Goal: Check status

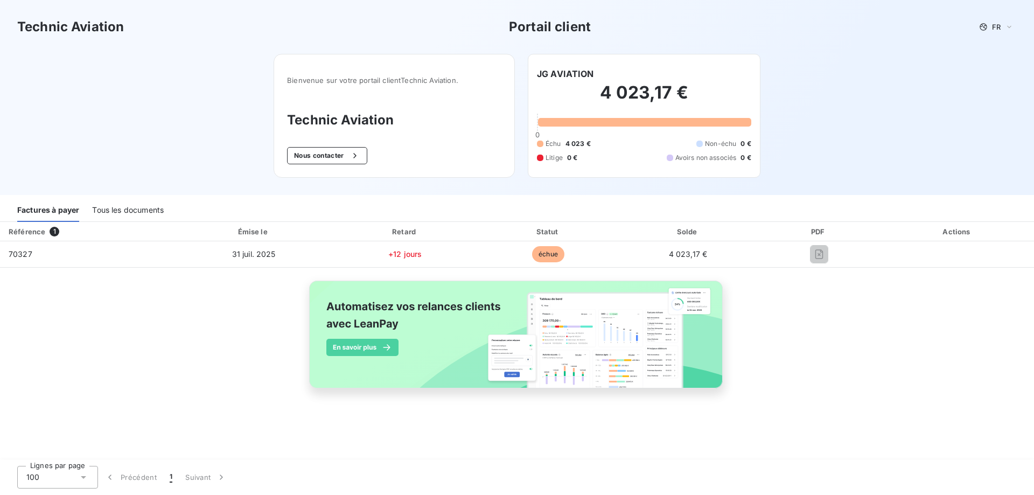
click at [54, 233] on span "1" at bounding box center [55, 232] width 10 height 10
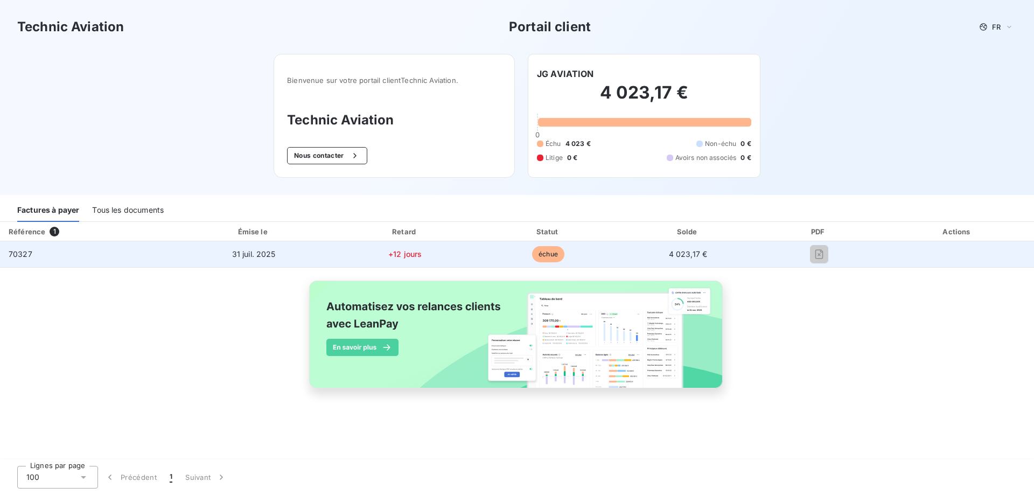
click at [247, 257] on span "31 juil. 2025" at bounding box center [254, 253] width 44 height 9
click at [543, 256] on span "échue" at bounding box center [548, 254] width 32 height 16
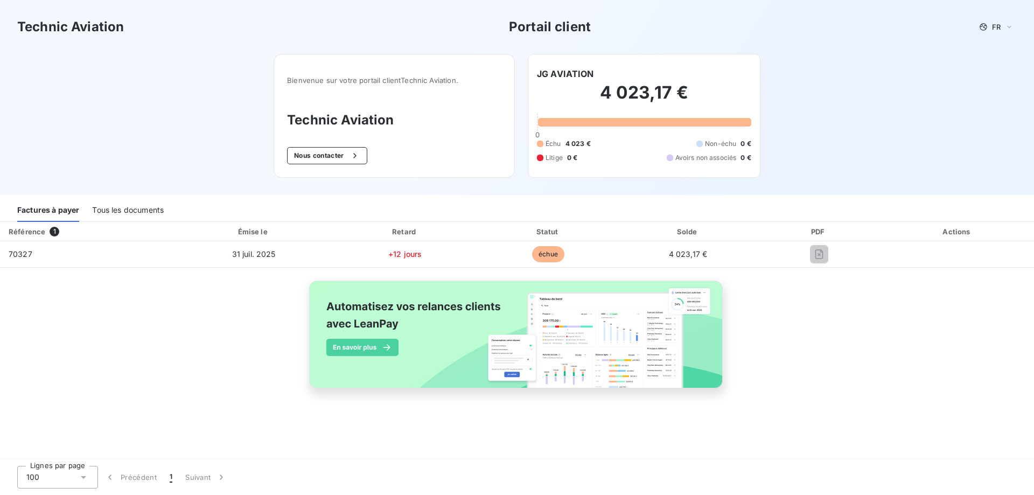
click at [120, 210] on div "Tous les documents" at bounding box center [128, 210] width 72 height 23
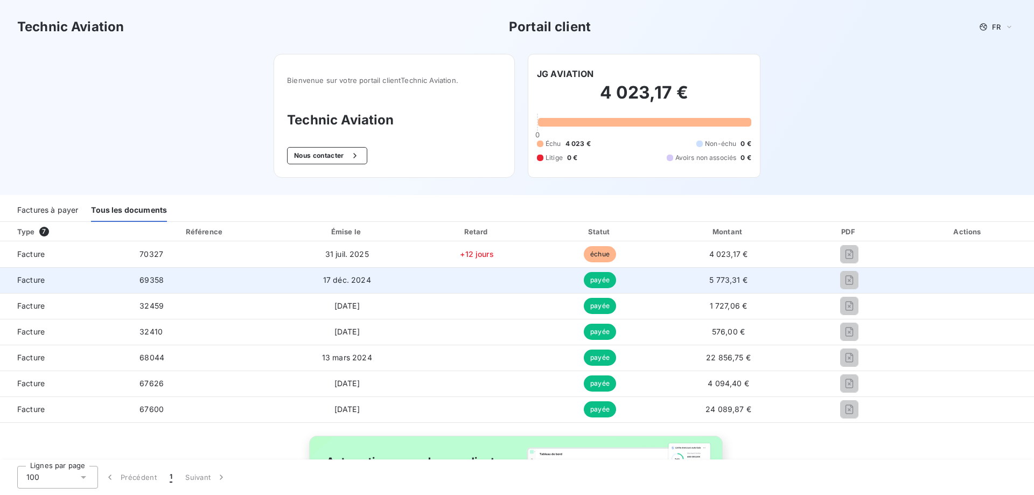
click at [720, 273] on td "5 773,31 €" at bounding box center [728, 280] width 135 height 26
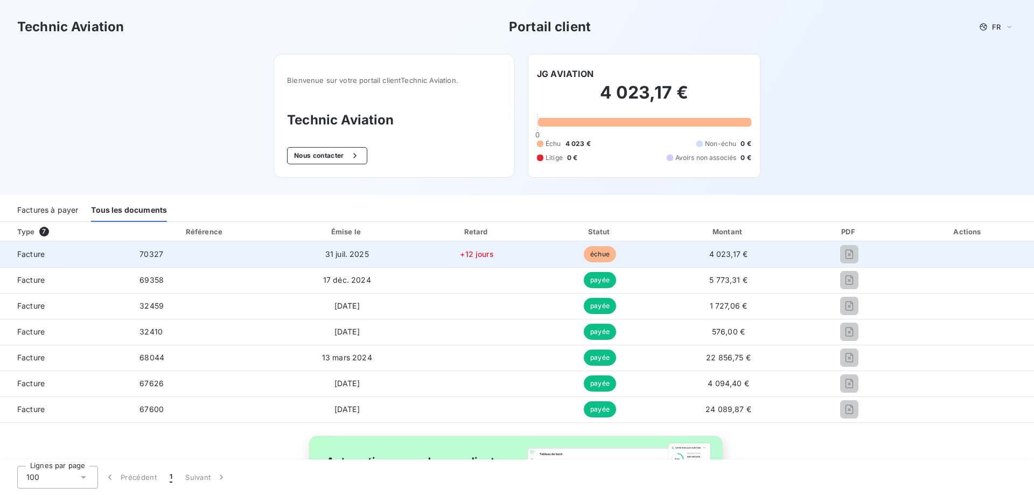
click at [721, 256] on span "4 023,17 €" at bounding box center [728, 253] width 39 height 9
click at [851, 250] on div at bounding box center [848, 254] width 89 height 17
